Goal: Transaction & Acquisition: Book appointment/travel/reservation

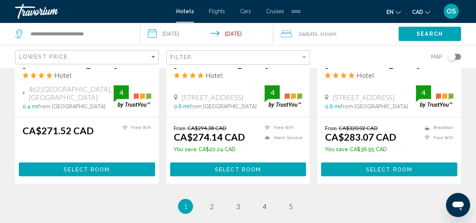
scroll to position [1031, 0]
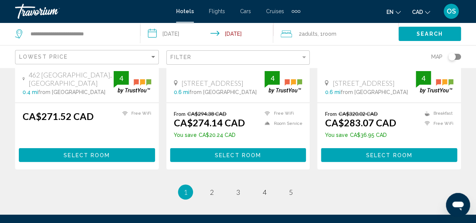
drag, startPoint x: 479, startPoint y: 37, endPoint x: 22, endPoint y: 7, distance: 458.0
click at [211, 188] on span "2" at bounding box center [212, 192] width 4 height 8
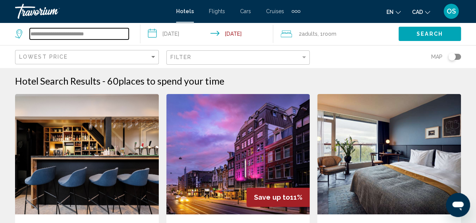
click at [87, 36] on input "**********" at bounding box center [79, 33] width 99 height 11
click at [113, 33] on input "**********" at bounding box center [79, 33] width 99 height 11
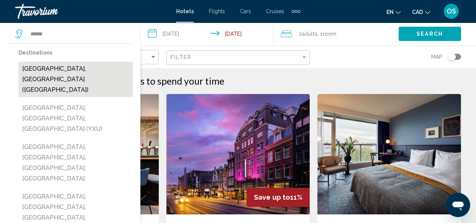
click at [88, 69] on button "[GEOGRAPHIC_DATA], [GEOGRAPHIC_DATA] ([GEOGRAPHIC_DATA])" at bounding box center [75, 79] width 114 height 35
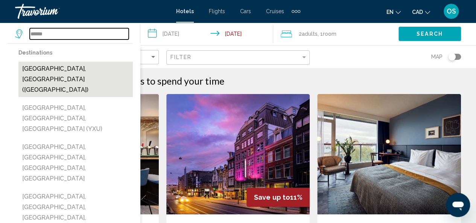
type input "**********"
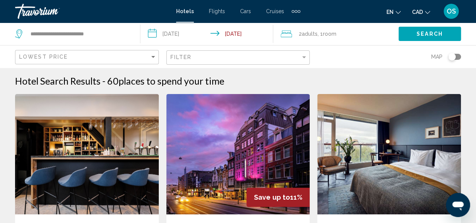
click at [174, 31] on input "**********" at bounding box center [208, 35] width 136 height 25
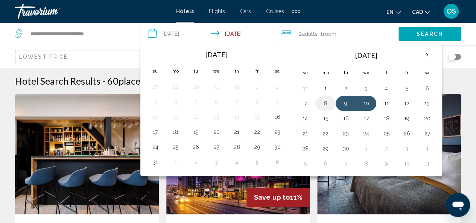
click at [325, 103] on button "8" at bounding box center [326, 103] width 12 height 11
click at [340, 104] on button "9" at bounding box center [346, 103] width 12 height 11
type input "**********"
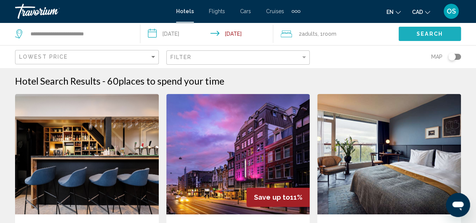
click at [425, 33] on span "Search" at bounding box center [430, 34] width 26 height 6
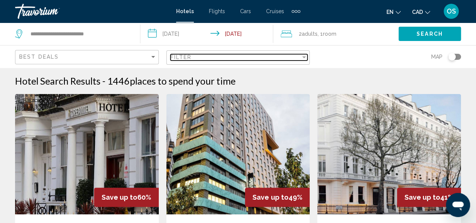
click at [274, 56] on div "Filter" at bounding box center [236, 57] width 131 height 6
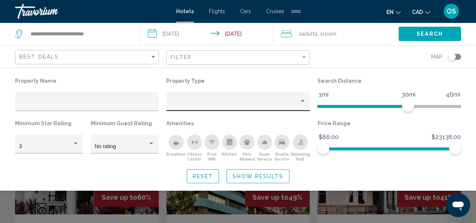
click at [267, 101] on div "Hotel Filters" at bounding box center [238, 103] width 136 height 15
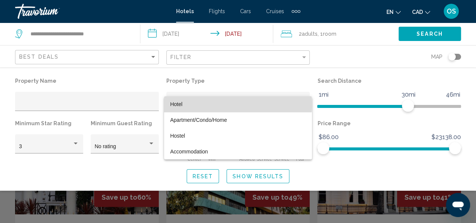
click at [216, 104] on span "Hotel" at bounding box center [238, 104] width 136 height 16
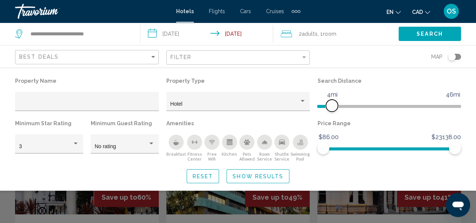
drag, startPoint x: 407, startPoint y: 107, endPoint x: 332, endPoint y: 110, distance: 74.9
click at [332, 110] on span "Hotel Filters" at bounding box center [332, 106] width 12 height 12
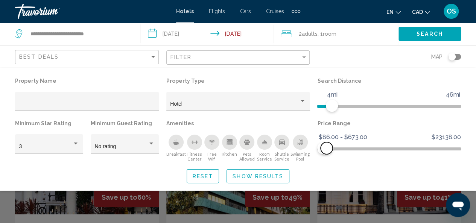
drag, startPoint x: 456, startPoint y: 148, endPoint x: 327, endPoint y: 154, distance: 128.9
click at [327, 154] on span "Hotel Filters" at bounding box center [327, 148] width 12 height 12
click at [255, 175] on span "Show Results" at bounding box center [258, 177] width 51 height 6
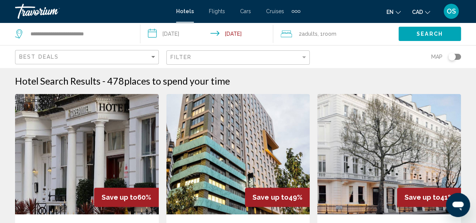
click at [82, 140] on img "Main content" at bounding box center [87, 154] width 144 height 120
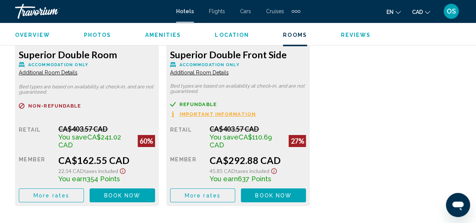
scroll to position [1249, 0]
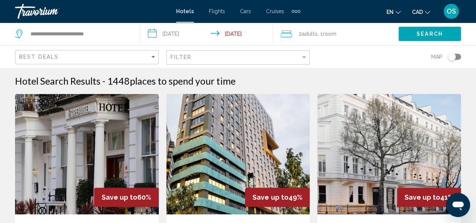
click at [265, 63] on div "Filter" at bounding box center [239, 58] width 137 height 14
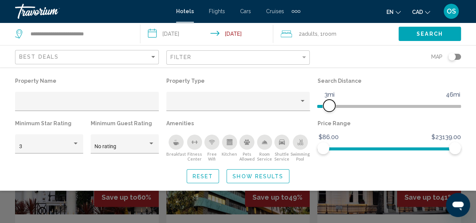
drag, startPoint x: 408, startPoint y: 104, endPoint x: 329, endPoint y: 109, distance: 79.6
click at [329, 109] on span "Hotel Filters" at bounding box center [329, 106] width 12 height 12
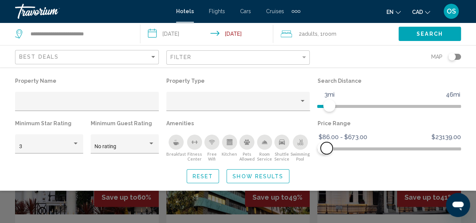
drag, startPoint x: 457, startPoint y: 146, endPoint x: 327, endPoint y: 144, distance: 130.6
click at [327, 144] on span "Hotel Filters" at bounding box center [327, 148] width 12 height 12
click at [273, 102] on div "Property type" at bounding box center [234, 104] width 129 height 6
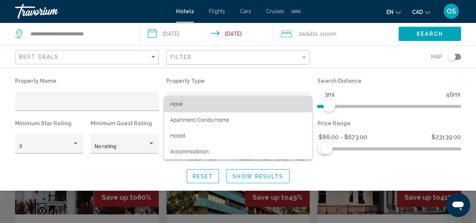
click at [196, 104] on span "Hotel" at bounding box center [238, 104] width 136 height 16
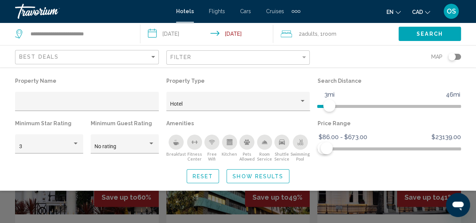
click at [453, 55] on div "Toggle map" at bounding box center [452, 57] width 8 height 8
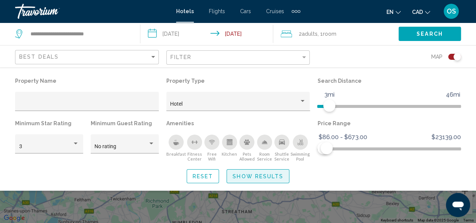
click at [274, 176] on span "Show Results" at bounding box center [258, 177] width 51 height 6
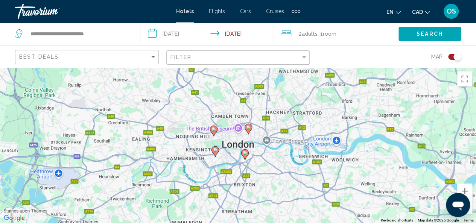
click at [225, 141] on div "To activate drag with keyboard, press Alt + Enter. Once in keyboard drag state,…" at bounding box center [238, 145] width 476 height 155
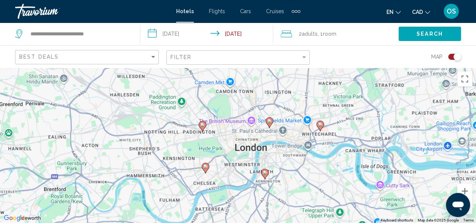
click at [229, 153] on div "To activate drag with keyboard, press Alt + Enter. Once in keyboard drag state,…" at bounding box center [238, 145] width 476 height 155
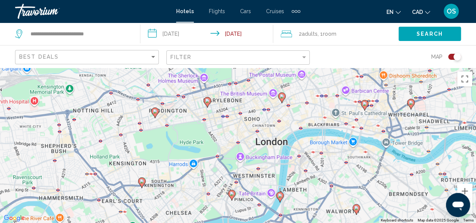
click at [230, 145] on div "To activate drag with keyboard, press Alt + Enter. Once in keyboard drag state,…" at bounding box center [238, 145] width 476 height 155
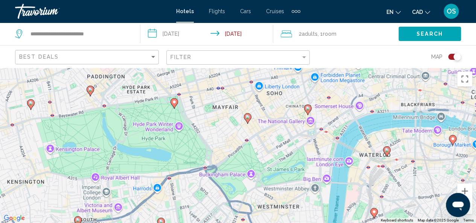
click at [248, 117] on image "Main content" at bounding box center [247, 117] width 5 height 5
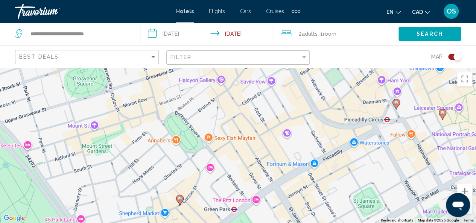
click at [180, 199] on image "Main content" at bounding box center [180, 199] width 5 height 5
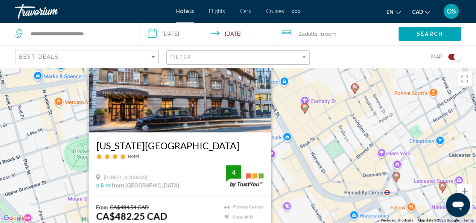
click at [292, 171] on div "To activate drag with keyboard, press Alt + Enter. Once in keyboard drag state,…" at bounding box center [238, 145] width 476 height 155
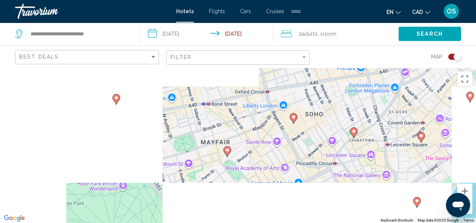
click at [294, 116] on image "Main content" at bounding box center [293, 117] width 5 height 5
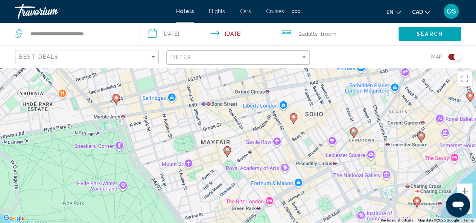
click at [294, 116] on image "Main content" at bounding box center [293, 117] width 5 height 5
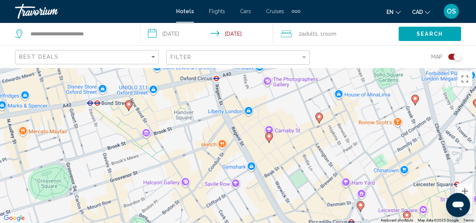
click at [270, 137] on image "Main content" at bounding box center [269, 136] width 5 height 5
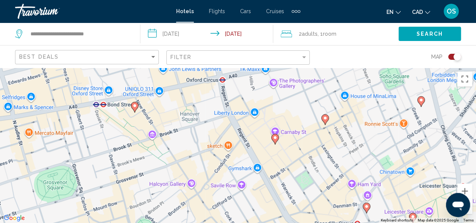
click at [275, 137] on image "Main content" at bounding box center [275, 138] width 5 height 5
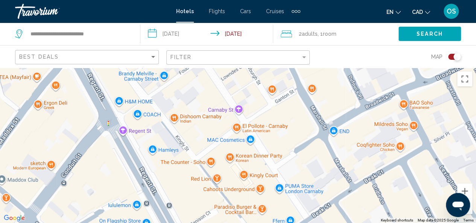
click at [275, 137] on div "To activate drag with keyboard, press Alt + Enter. Once in keyboard drag state,…" at bounding box center [238, 145] width 476 height 155
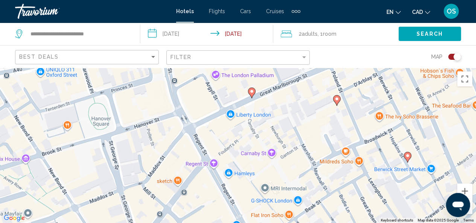
drag, startPoint x: 300, startPoint y: 109, endPoint x: 300, endPoint y: 137, distance: 28.6
click at [300, 137] on div "To activate drag with keyboard, press Alt + Enter. Once in keyboard drag state,…" at bounding box center [238, 145] width 476 height 155
click at [251, 90] on image "Main content" at bounding box center [252, 92] width 5 height 5
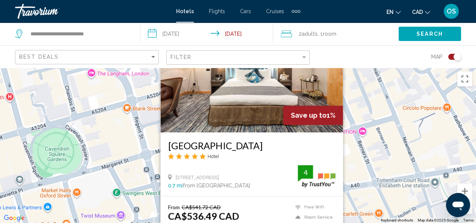
click at [359, 197] on div "To activate drag with keyboard, press Alt + Enter. Once in keyboard drag state,…" at bounding box center [238, 145] width 476 height 155
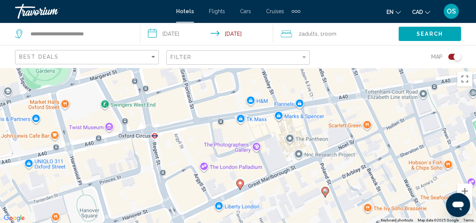
drag, startPoint x: 321, startPoint y: 201, endPoint x: 308, endPoint y: 96, distance: 105.8
click at [308, 101] on div "To activate drag with keyboard, press Alt + Enter. Once in keyboard drag state,…" at bounding box center [238, 145] width 476 height 155
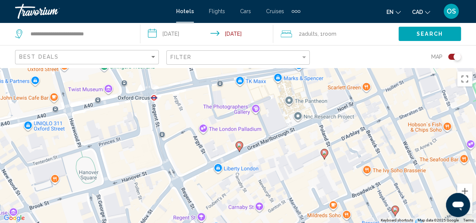
click at [324, 152] on image "Main content" at bounding box center [324, 153] width 5 height 5
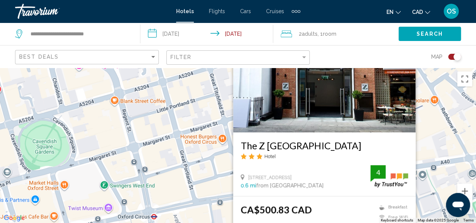
click at [218, 166] on div "To activate drag with keyboard, press Alt + Enter. Once in keyboard drag state,…" at bounding box center [238, 145] width 476 height 155
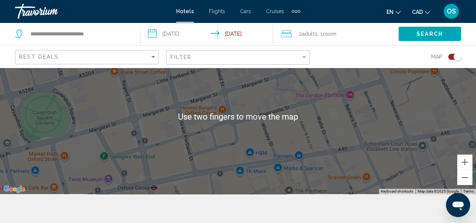
scroll to position [68, 0]
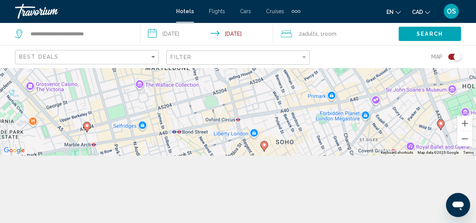
click at [264, 144] on image "Main content" at bounding box center [264, 145] width 5 height 5
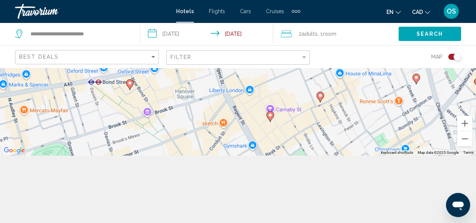
click at [269, 113] on image "Main content" at bounding box center [270, 115] width 5 height 5
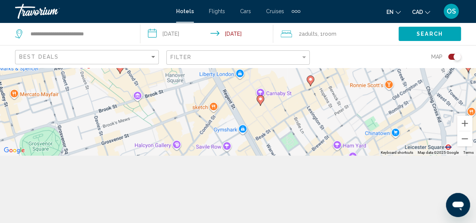
click at [261, 102] on icon "Main content" at bounding box center [260, 100] width 7 height 10
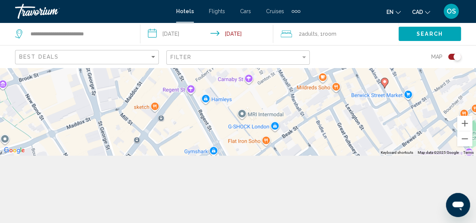
click at [243, 101] on div "To activate drag with keyboard, press Alt + Enter. Once in keyboard drag state,…" at bounding box center [238, 77] width 476 height 155
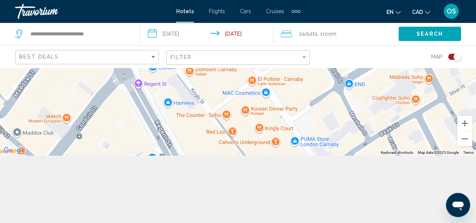
click at [243, 101] on div "To activate drag with keyboard, press Alt + Enter. Once in keyboard drag state,…" at bounding box center [238, 77] width 476 height 155
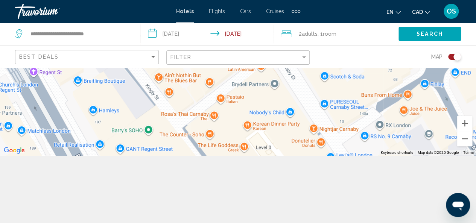
click at [243, 101] on div "Main content" at bounding box center [238, 77] width 476 height 155
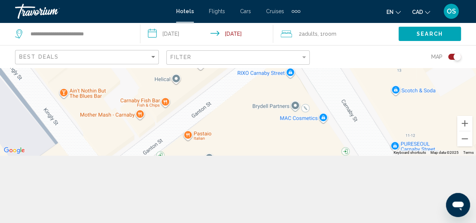
drag, startPoint x: 271, startPoint y: 98, endPoint x: 257, endPoint y: 134, distance: 38.9
click at [259, 136] on div "Main content" at bounding box center [238, 77] width 476 height 155
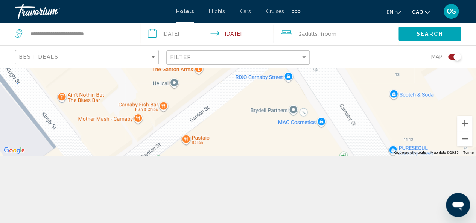
click at [257, 134] on div "Main content" at bounding box center [238, 77] width 476 height 155
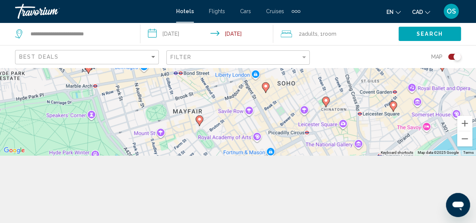
click at [200, 118] on image "Main content" at bounding box center [199, 119] width 5 height 5
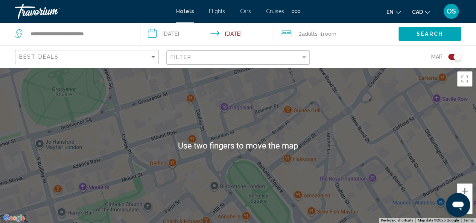
scroll to position [0, 0]
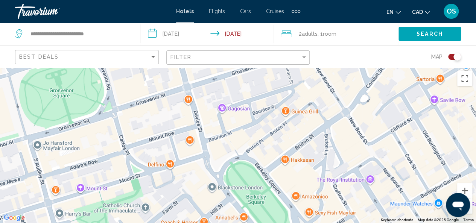
click at [457, 56] on div "Toggle map" at bounding box center [458, 57] width 8 height 8
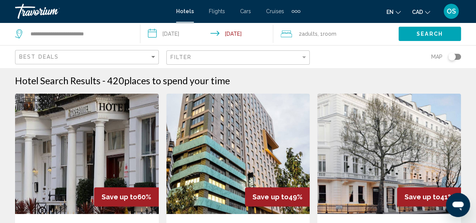
scroll to position [8, 0]
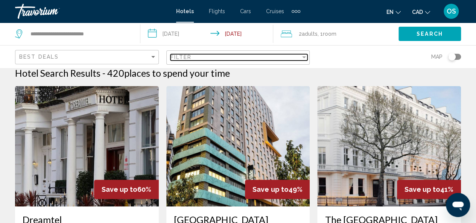
click at [294, 56] on div "Filter" at bounding box center [236, 57] width 131 height 6
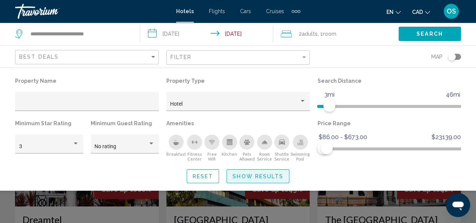
click at [273, 177] on span "Show Results" at bounding box center [258, 177] width 51 height 6
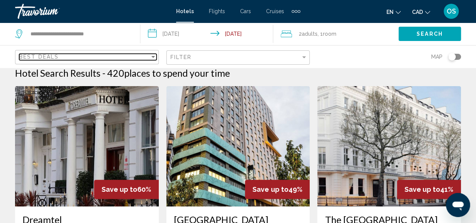
click at [147, 59] on div "Best Deals" at bounding box center [84, 57] width 131 height 6
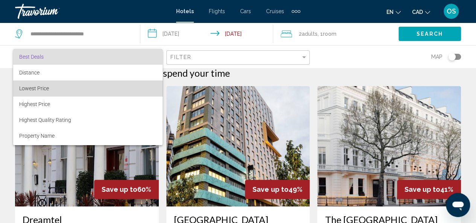
click at [94, 85] on span "Lowest Price" at bounding box center [87, 89] width 137 height 16
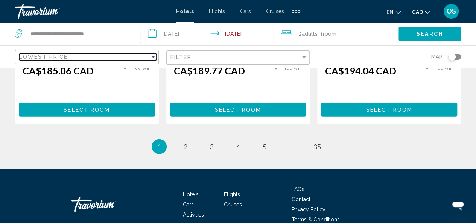
scroll to position [1078, 0]
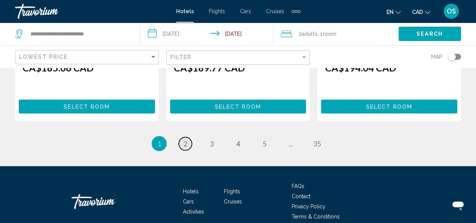
click at [181, 137] on link "page 2" at bounding box center [185, 143] width 13 height 13
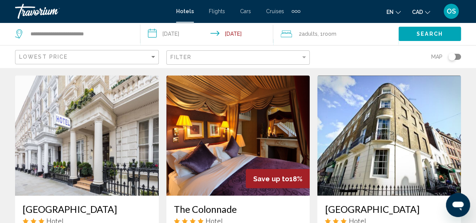
scroll to position [596, 0]
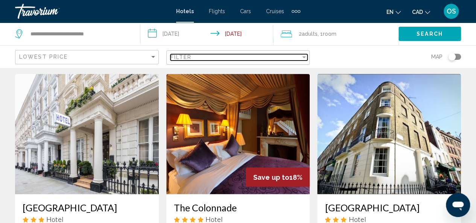
click at [213, 55] on div "Filter" at bounding box center [236, 57] width 131 height 6
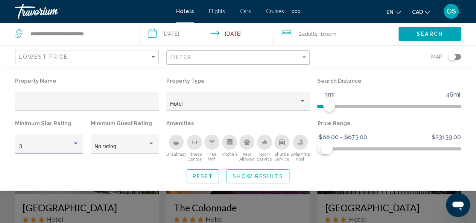
click at [75, 143] on div "Hotel Filters" at bounding box center [76, 144] width 4 height 2
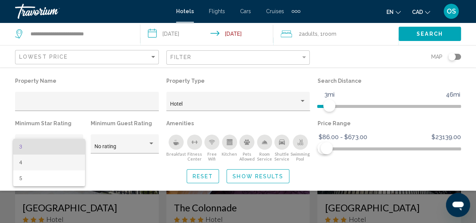
click at [61, 159] on span "4" at bounding box center [49, 163] width 60 height 16
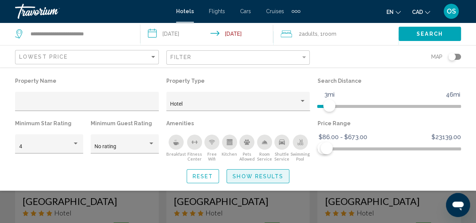
click at [256, 177] on span "Show Results" at bounding box center [258, 177] width 51 height 6
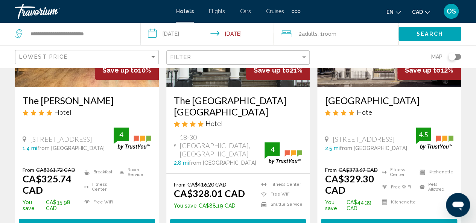
scroll to position [129, 0]
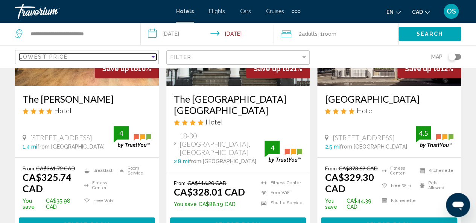
click at [142, 56] on div "Lowest Price" at bounding box center [84, 57] width 131 height 6
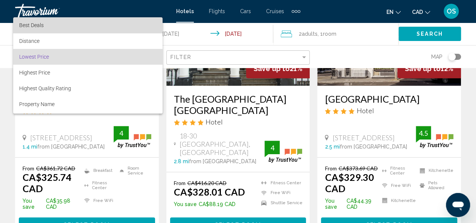
click at [94, 29] on span "Best Deals" at bounding box center [87, 25] width 137 height 16
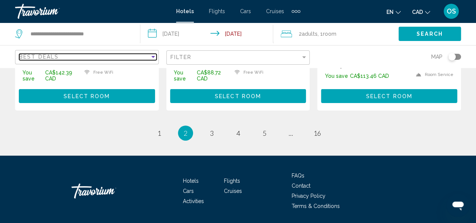
scroll to position [1155, 0]
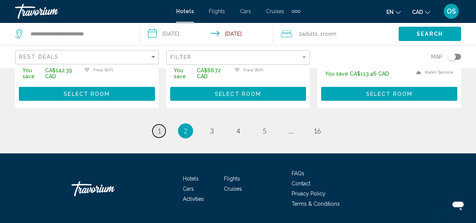
click at [158, 127] on span "1" at bounding box center [159, 131] width 4 height 8
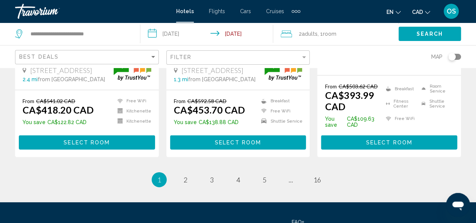
scroll to position [1083, 0]
